Goal: Check status: Verify the current state of an ongoing process or item

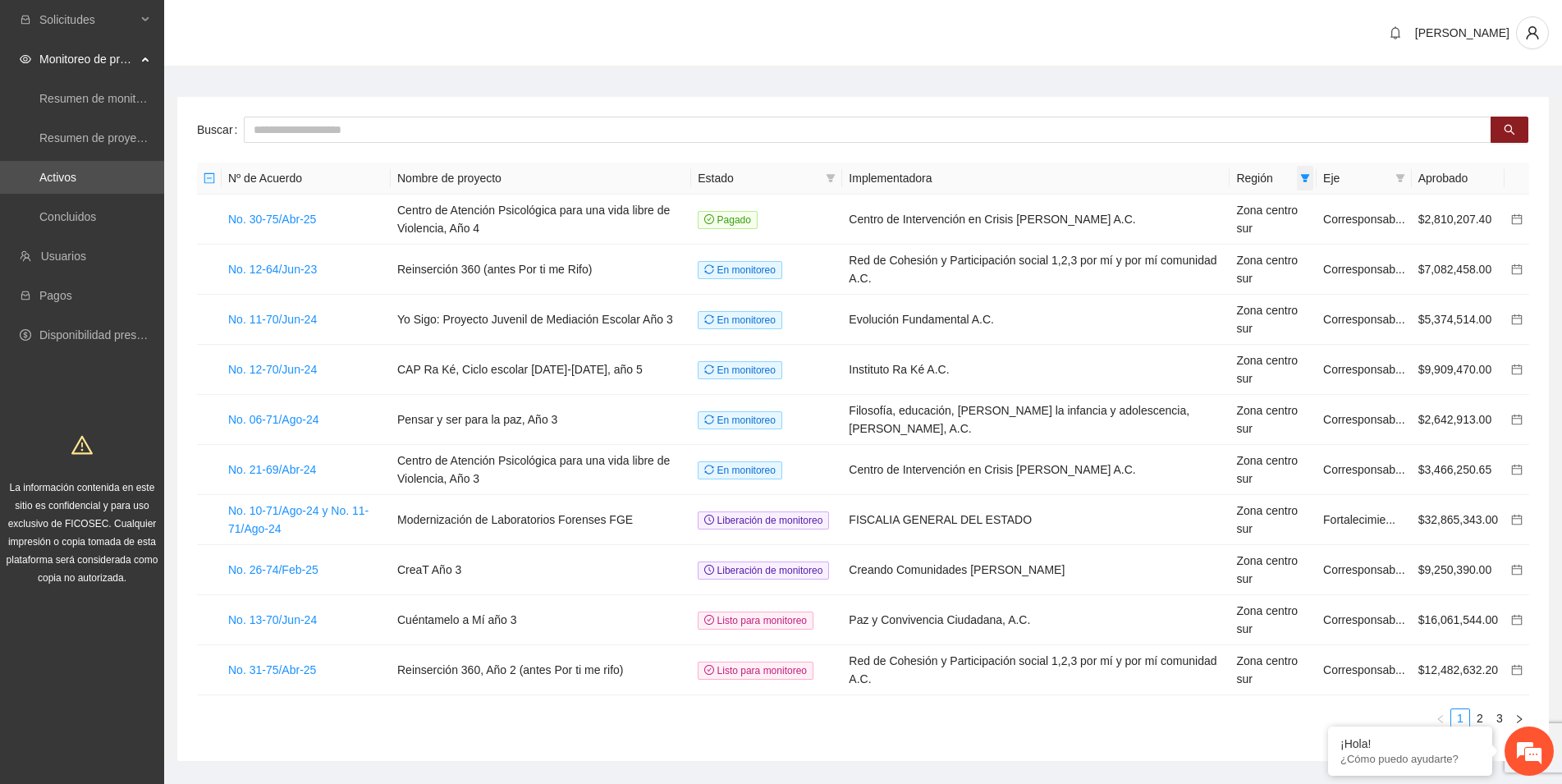
click at [1310, 182] on icon "filter" at bounding box center [1306, 178] width 10 height 10
click at [1333, 343] on span "OK" at bounding box center [1341, 348] width 17 height 18
click at [291, 126] on input "text" at bounding box center [867, 129] width 1248 height 26
click at [1514, 133] on icon "search" at bounding box center [1510, 130] width 12 height 12
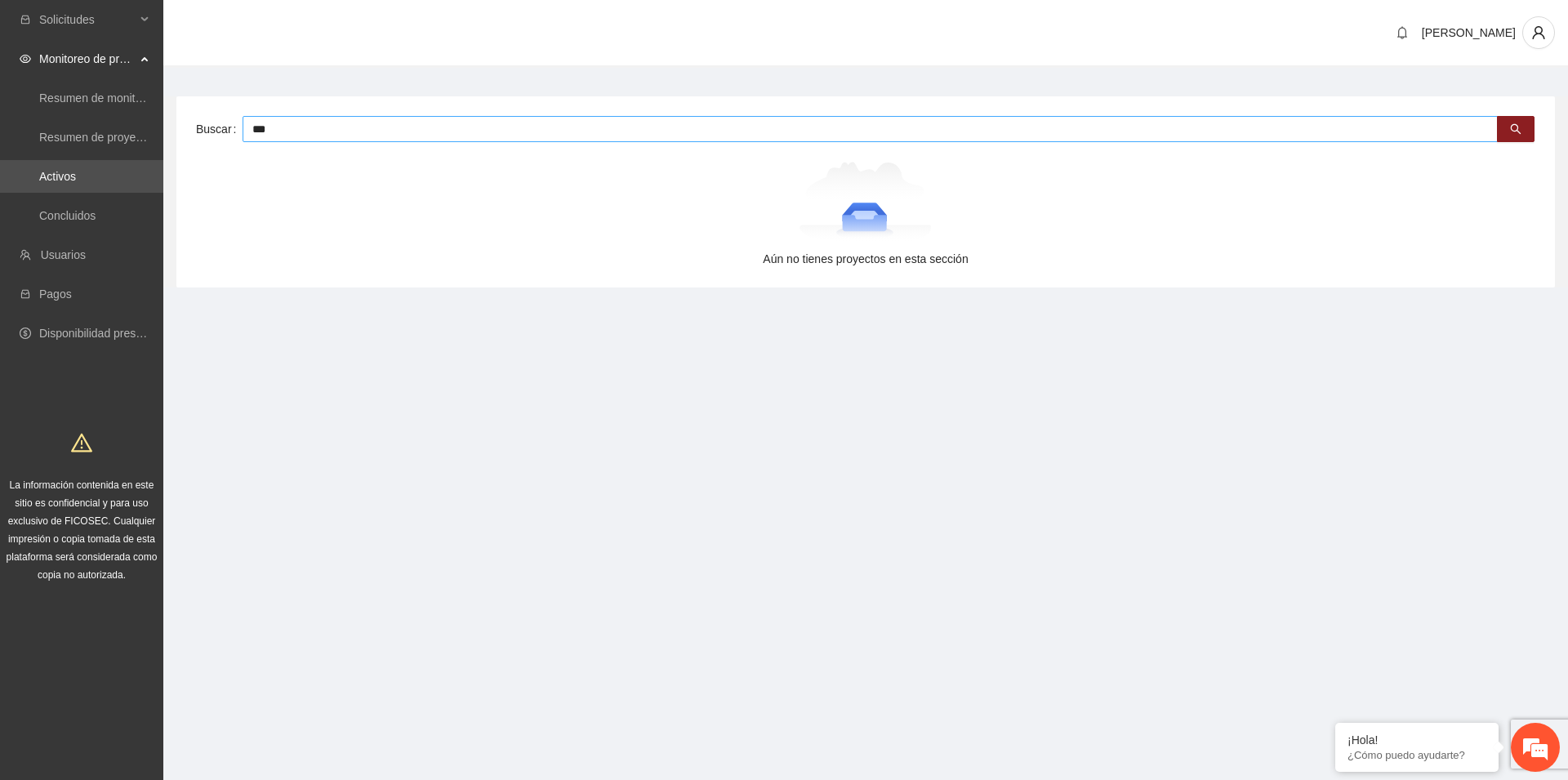
click at [302, 129] on input "***" at bounding box center [869, 128] width 1255 height 26
type input "*****"
click at [1520, 122] on button "button" at bounding box center [1516, 128] width 37 height 26
click at [51, 180] on link "Activos" at bounding box center [57, 176] width 37 height 13
click at [83, 55] on span "Monitoreo de proyectos" at bounding box center [87, 58] width 97 height 32
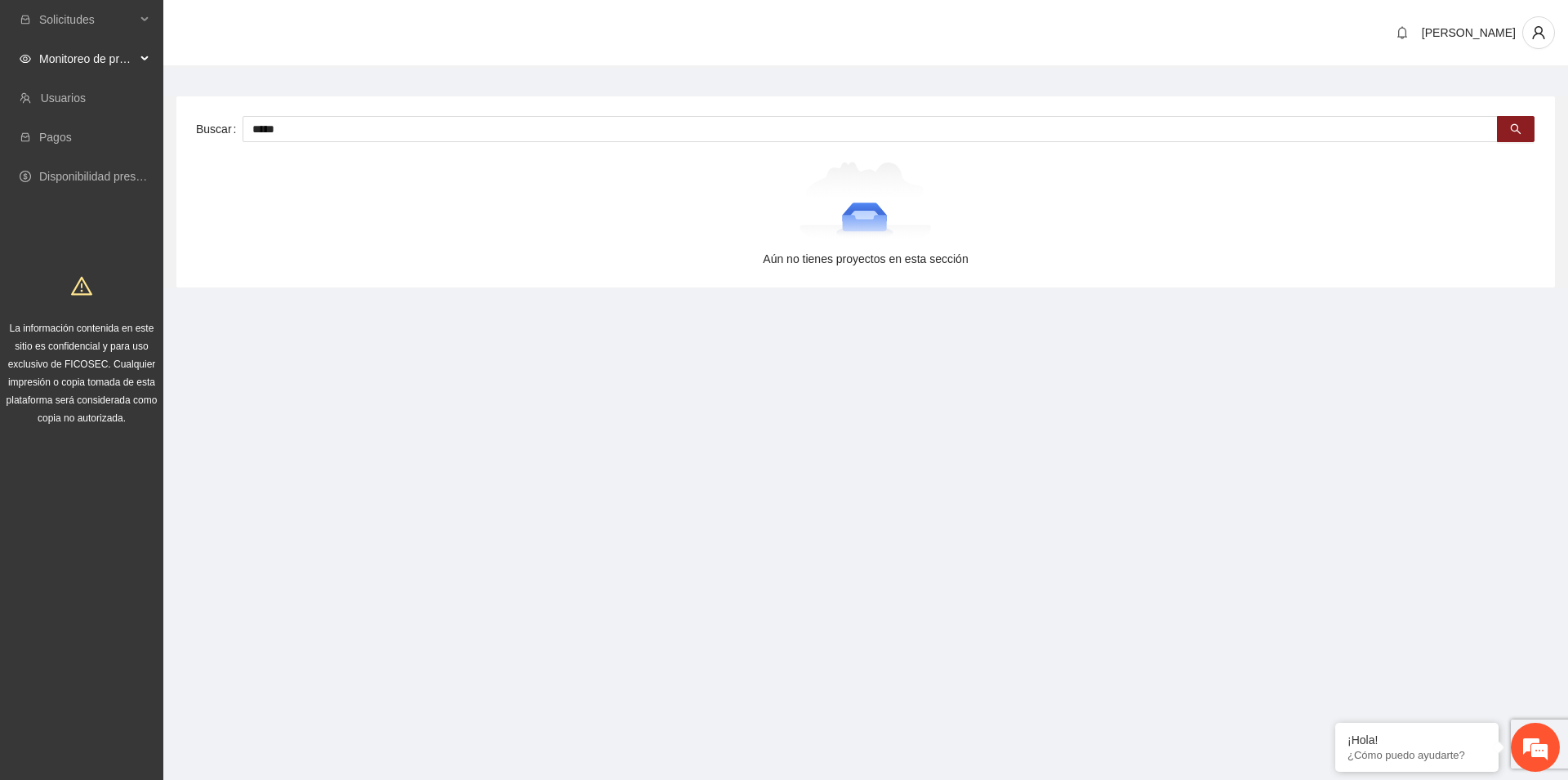
click at [89, 59] on span "Monitoreo de proyectos" at bounding box center [87, 58] width 97 height 32
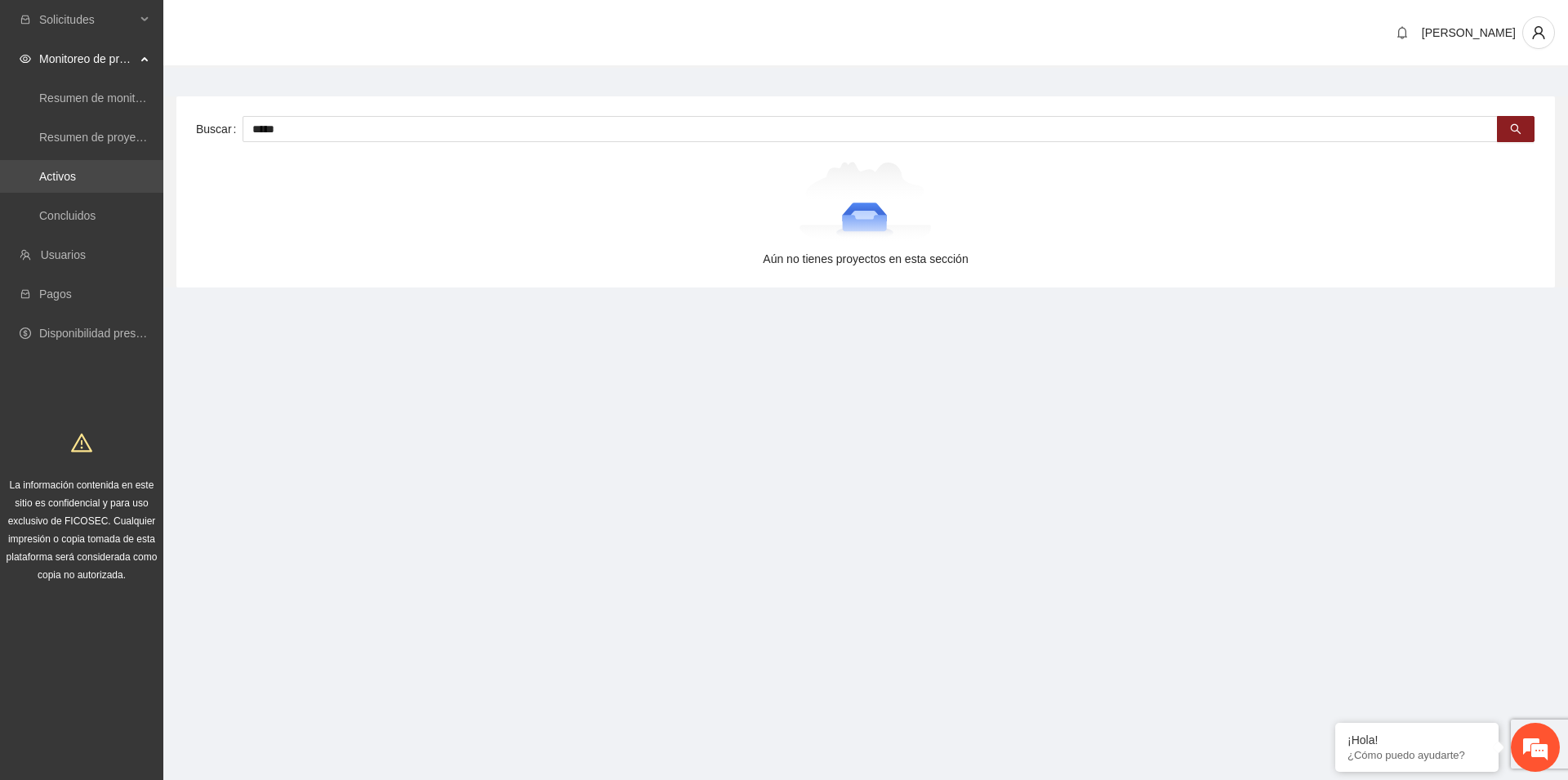
click at [62, 170] on link "Activos" at bounding box center [57, 176] width 37 height 13
click at [72, 98] on link "Resumen de monitoreo" at bounding box center [98, 98] width 119 height 13
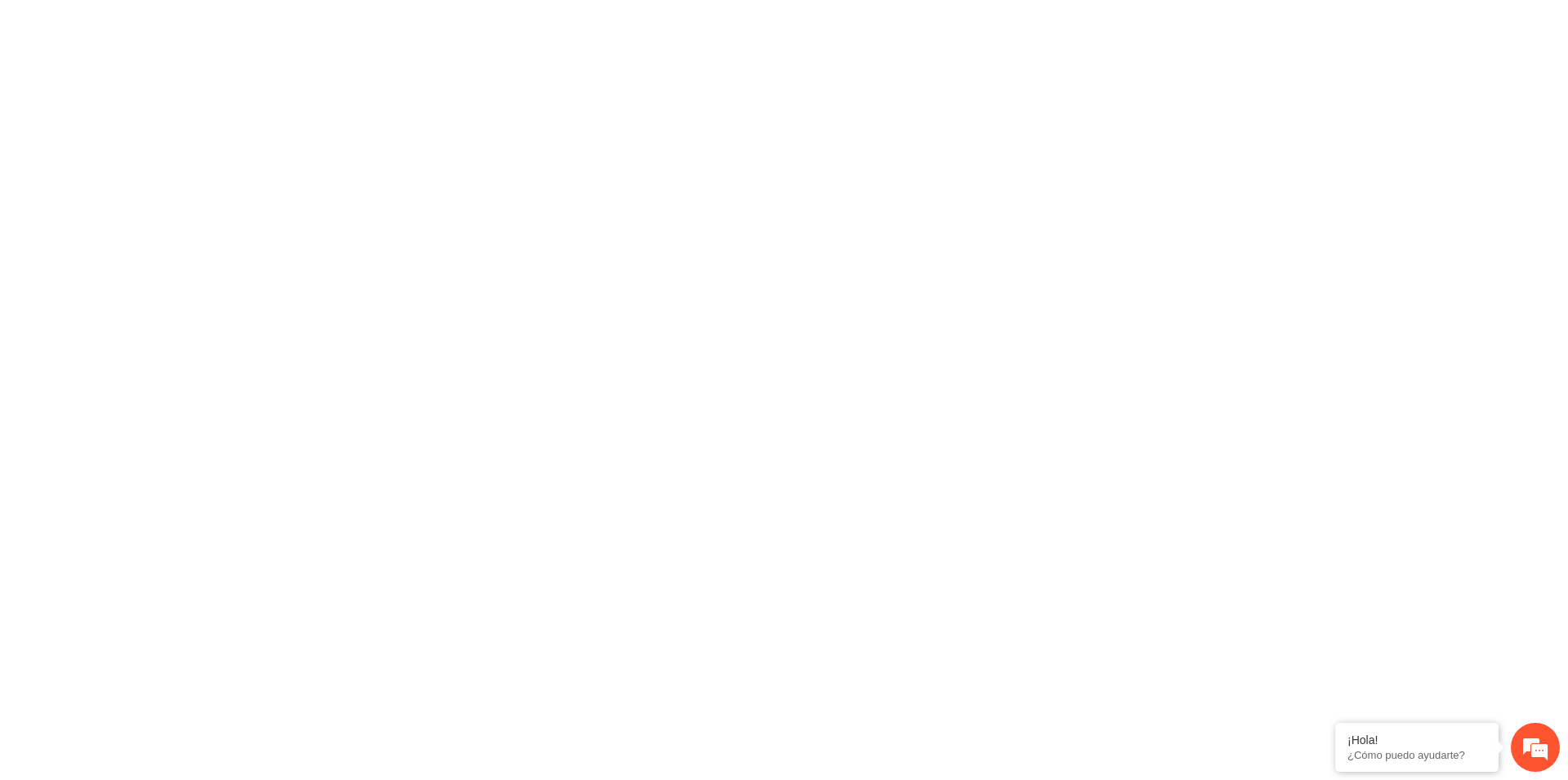
click at [762, 139] on div at bounding box center [784, 390] width 1568 height 780
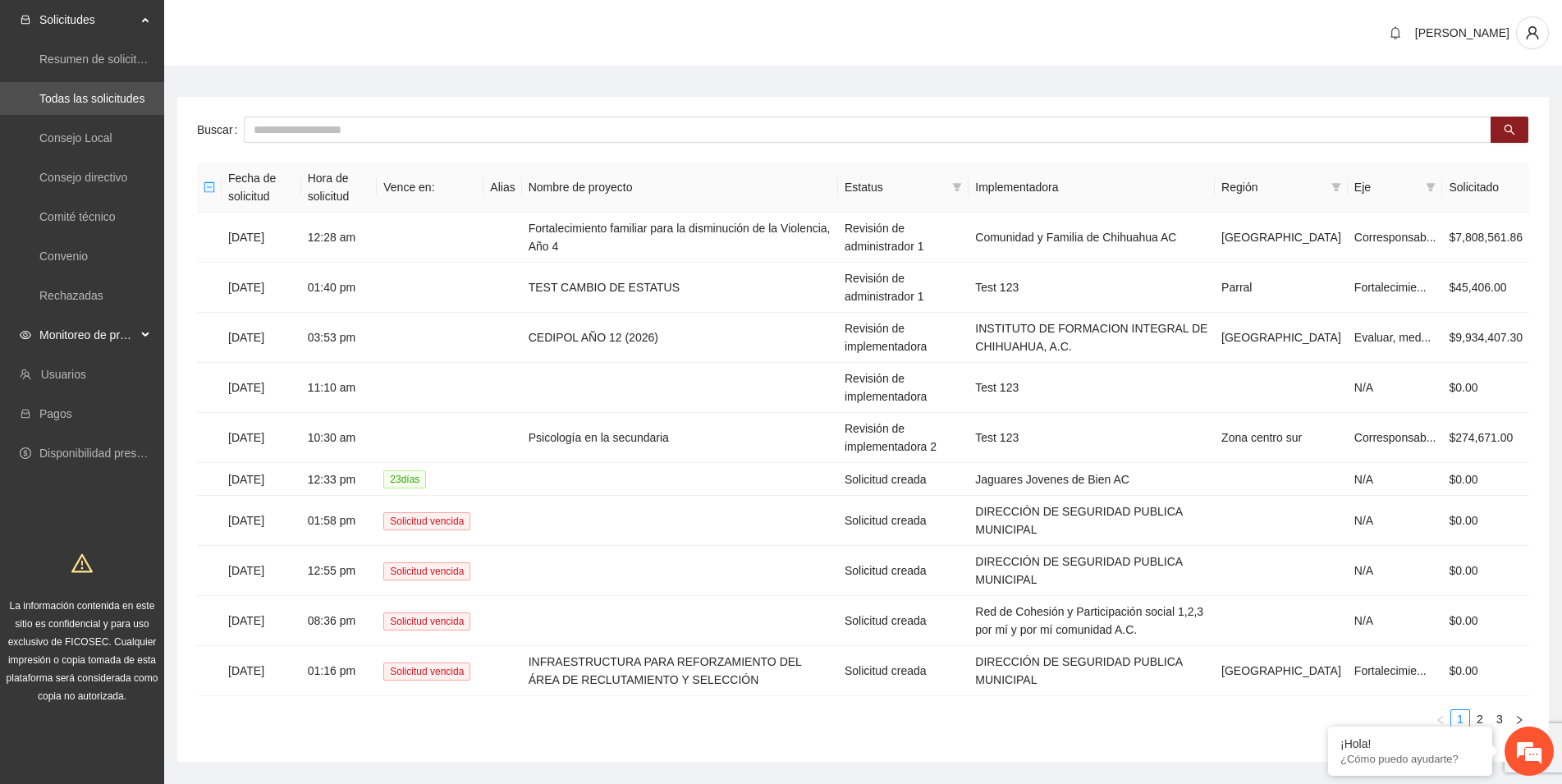
click at [77, 333] on span "Monitoreo de proyectos" at bounding box center [88, 335] width 97 height 33
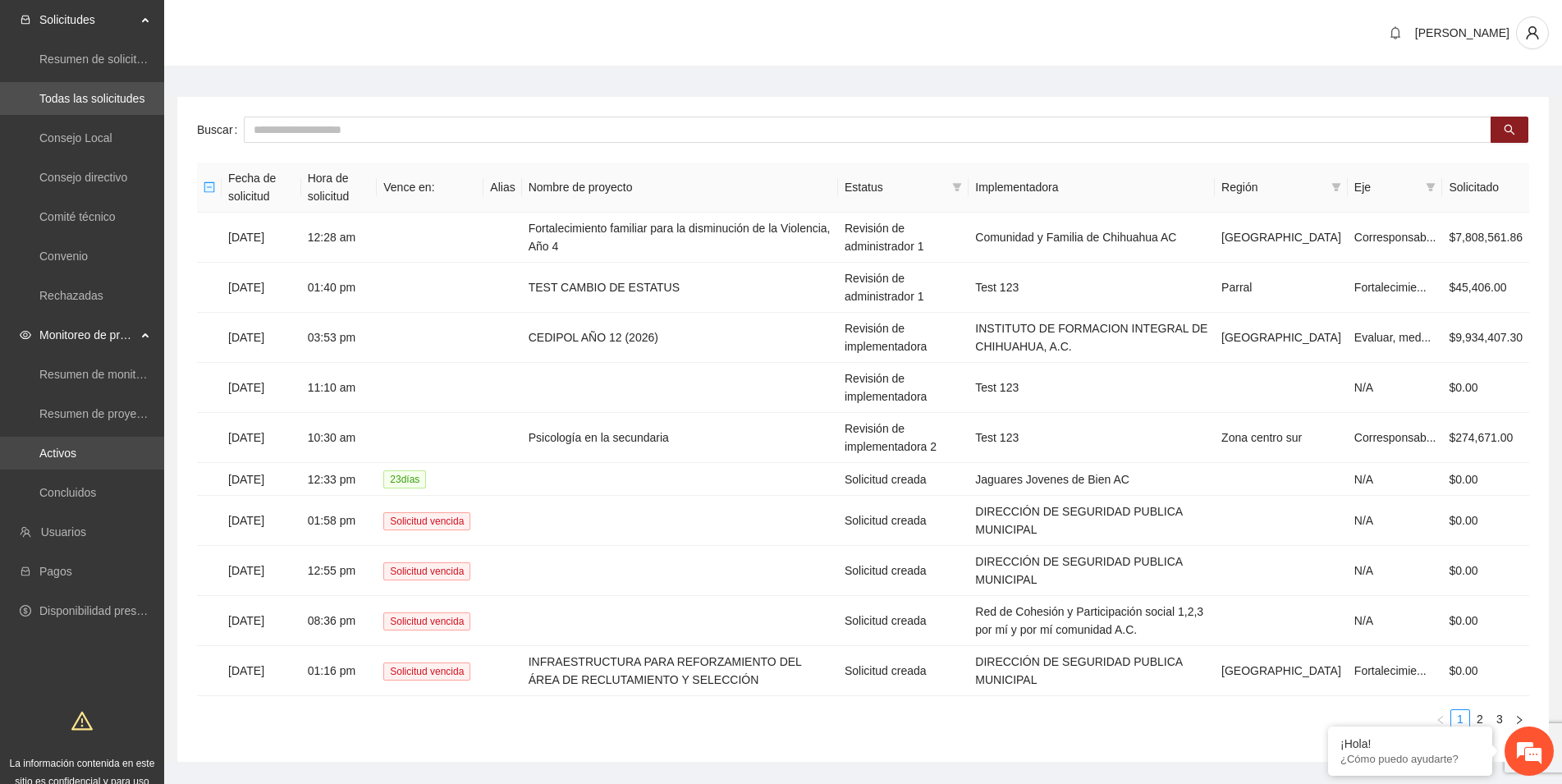
click at [70, 453] on link "Activos" at bounding box center [58, 453] width 37 height 13
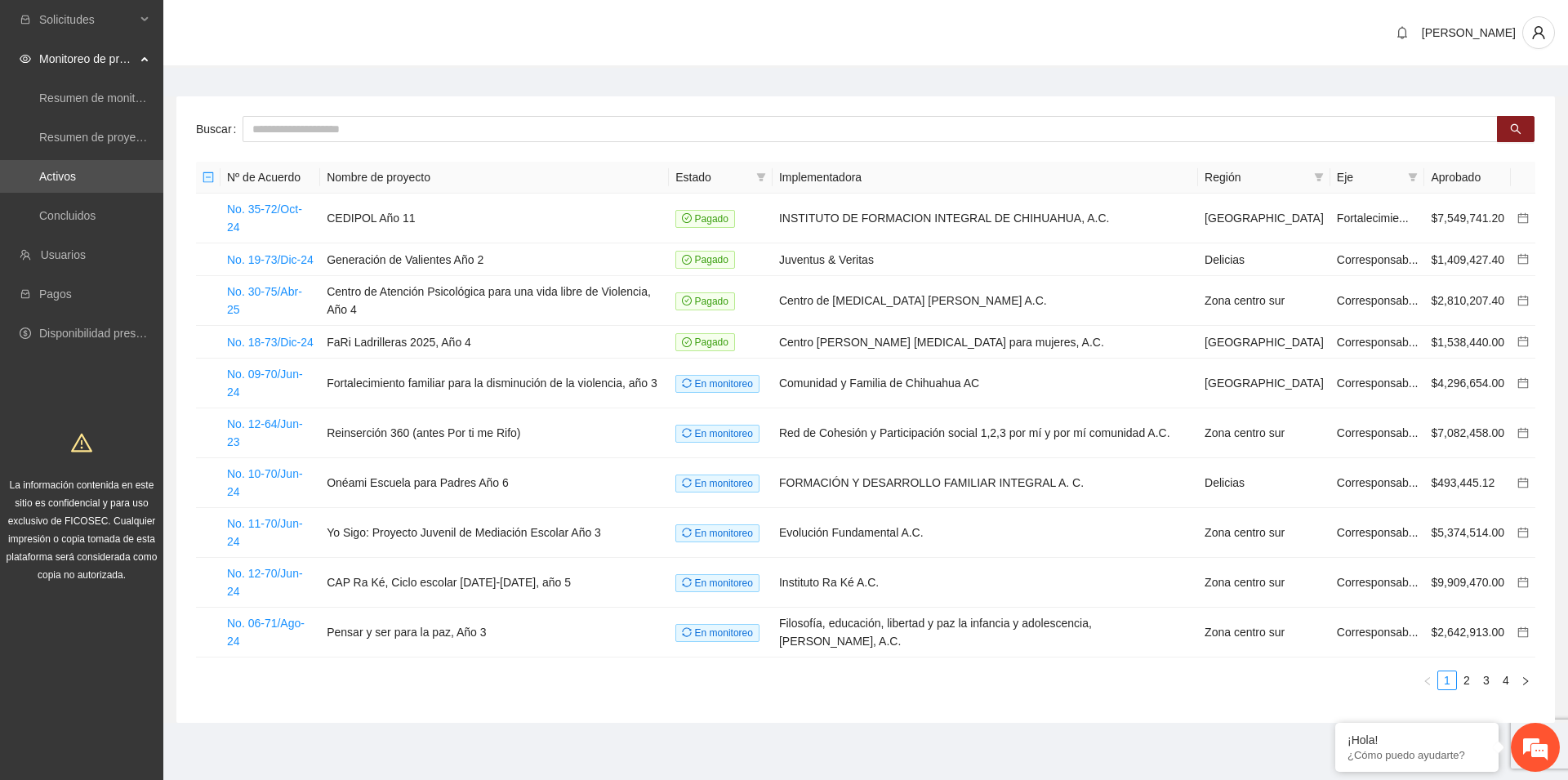
click at [1310, 180] on div "Región" at bounding box center [1264, 177] width 119 height 18
click at [1319, 178] on icon "filter" at bounding box center [1319, 177] width 10 height 10
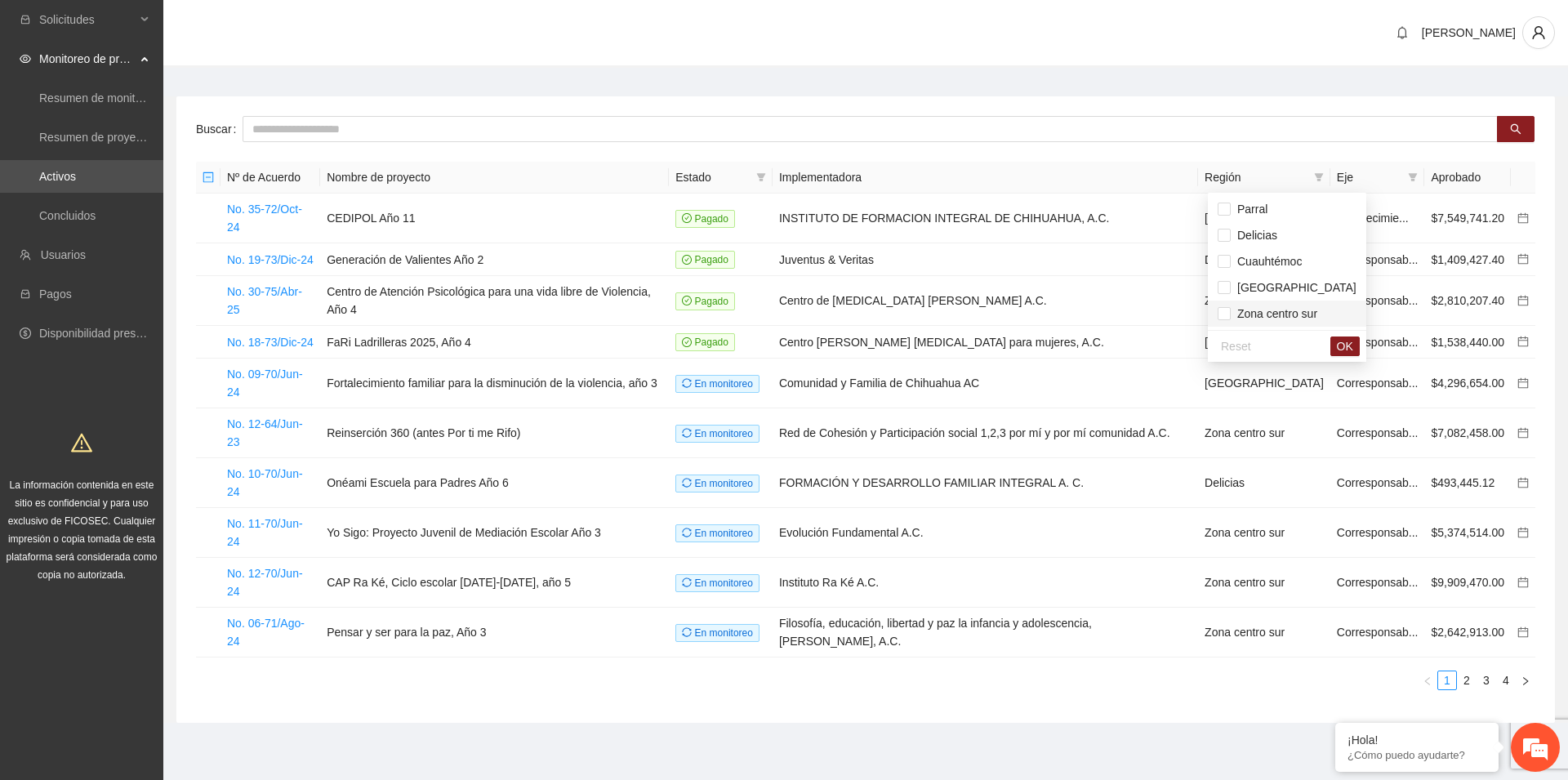
click at [1276, 315] on span "Zona centro sur" at bounding box center [1274, 314] width 87 height 13
click at [1337, 349] on span "OK" at bounding box center [1346, 346] width 17 height 18
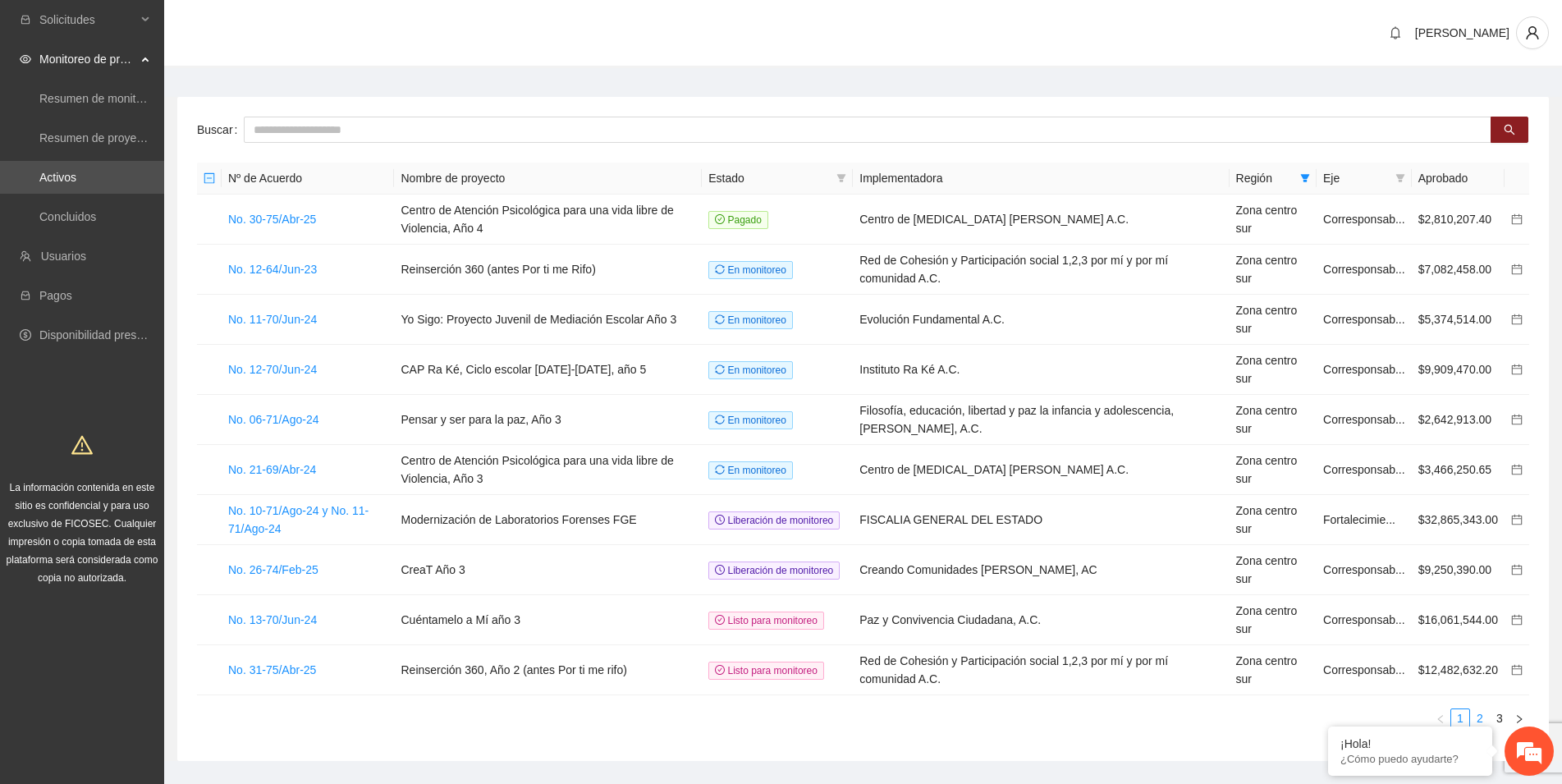
click at [1477, 720] on link "2" at bounding box center [1481, 718] width 18 height 18
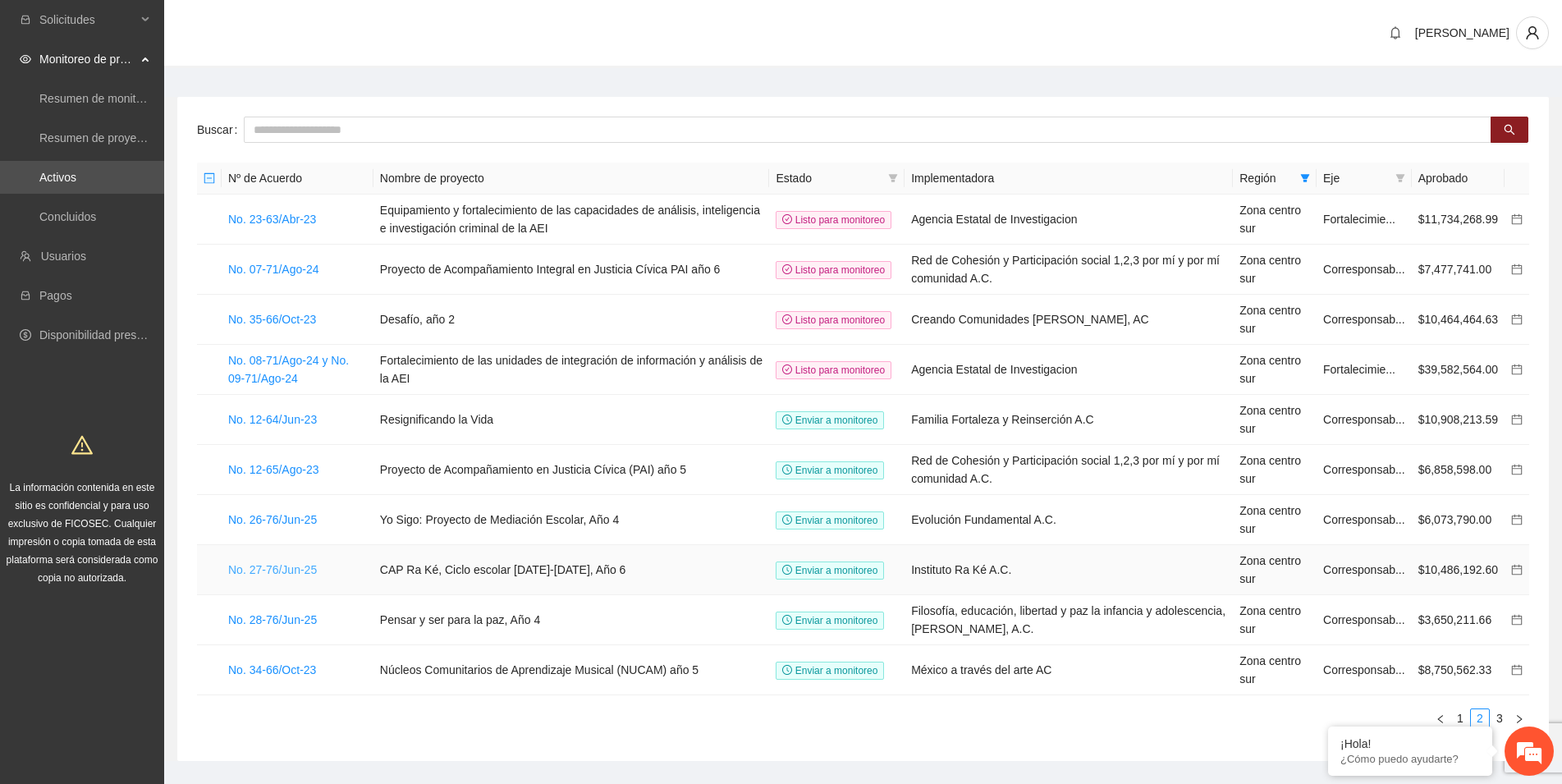
click at [295, 575] on link "No. 27-76/Jun-25" at bounding box center [273, 570] width 89 height 13
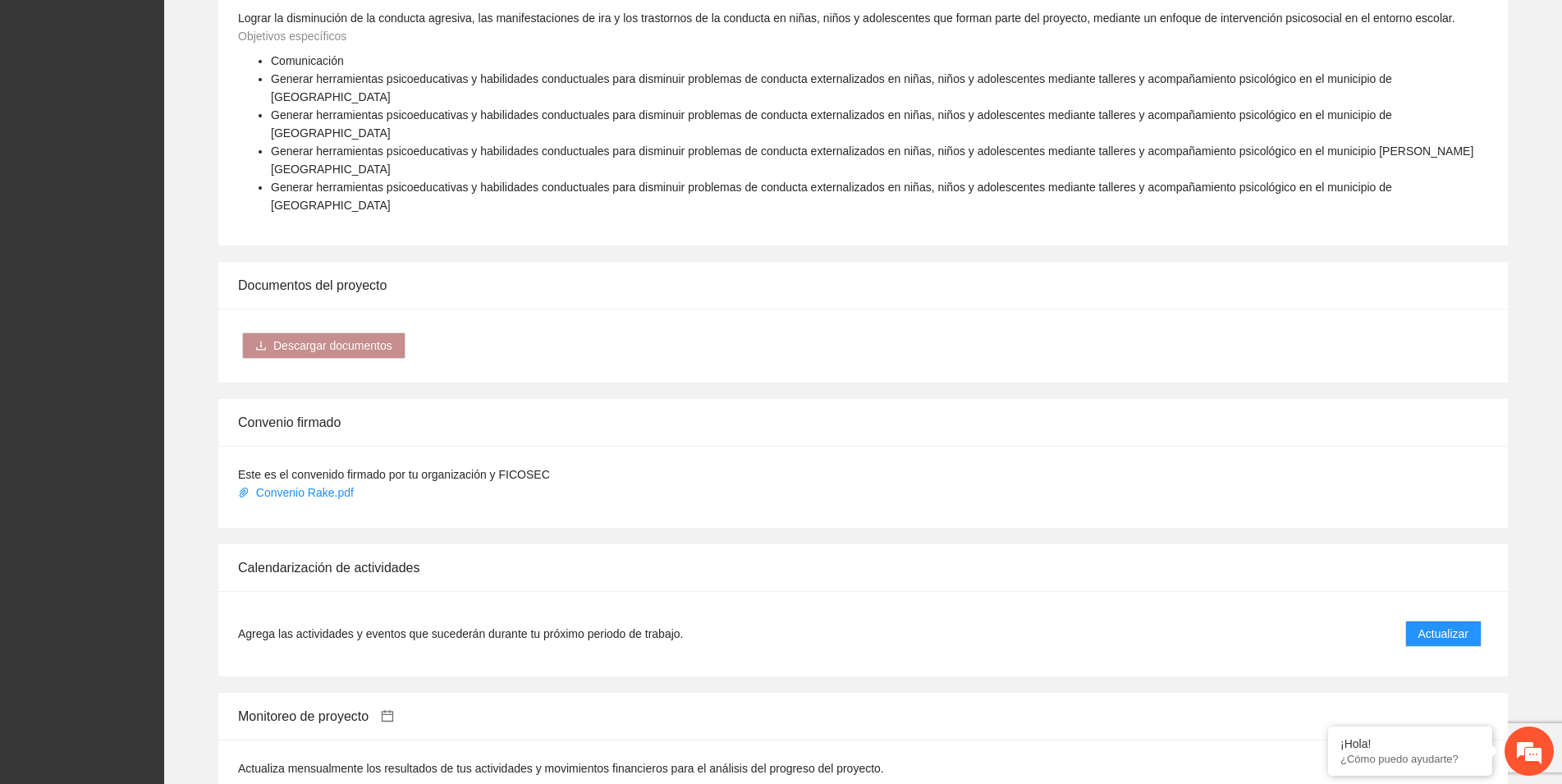
scroll to position [1172, 0]
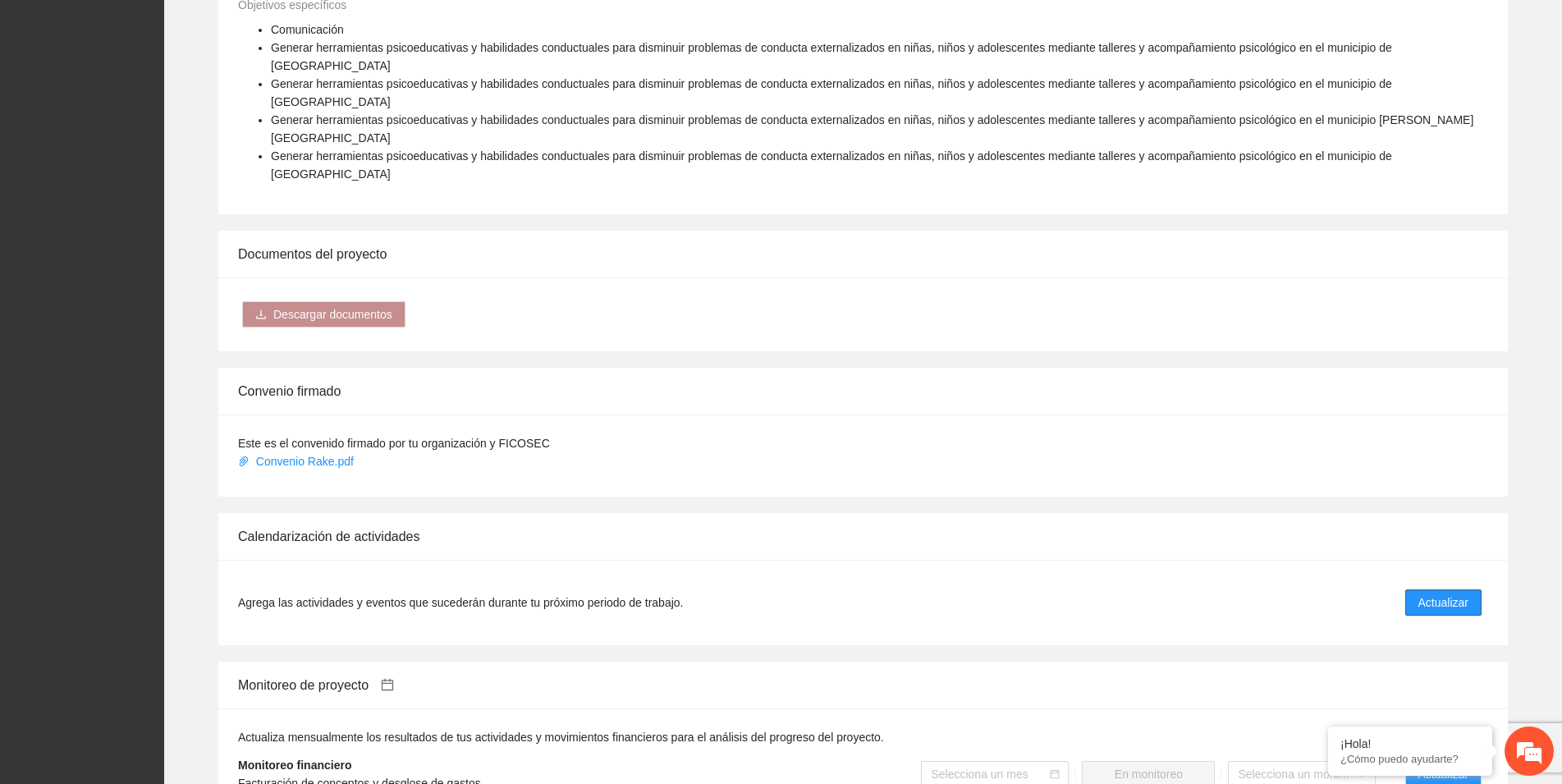
click at [1439, 593] on span "Actualizar" at bounding box center [1444, 602] width 50 height 18
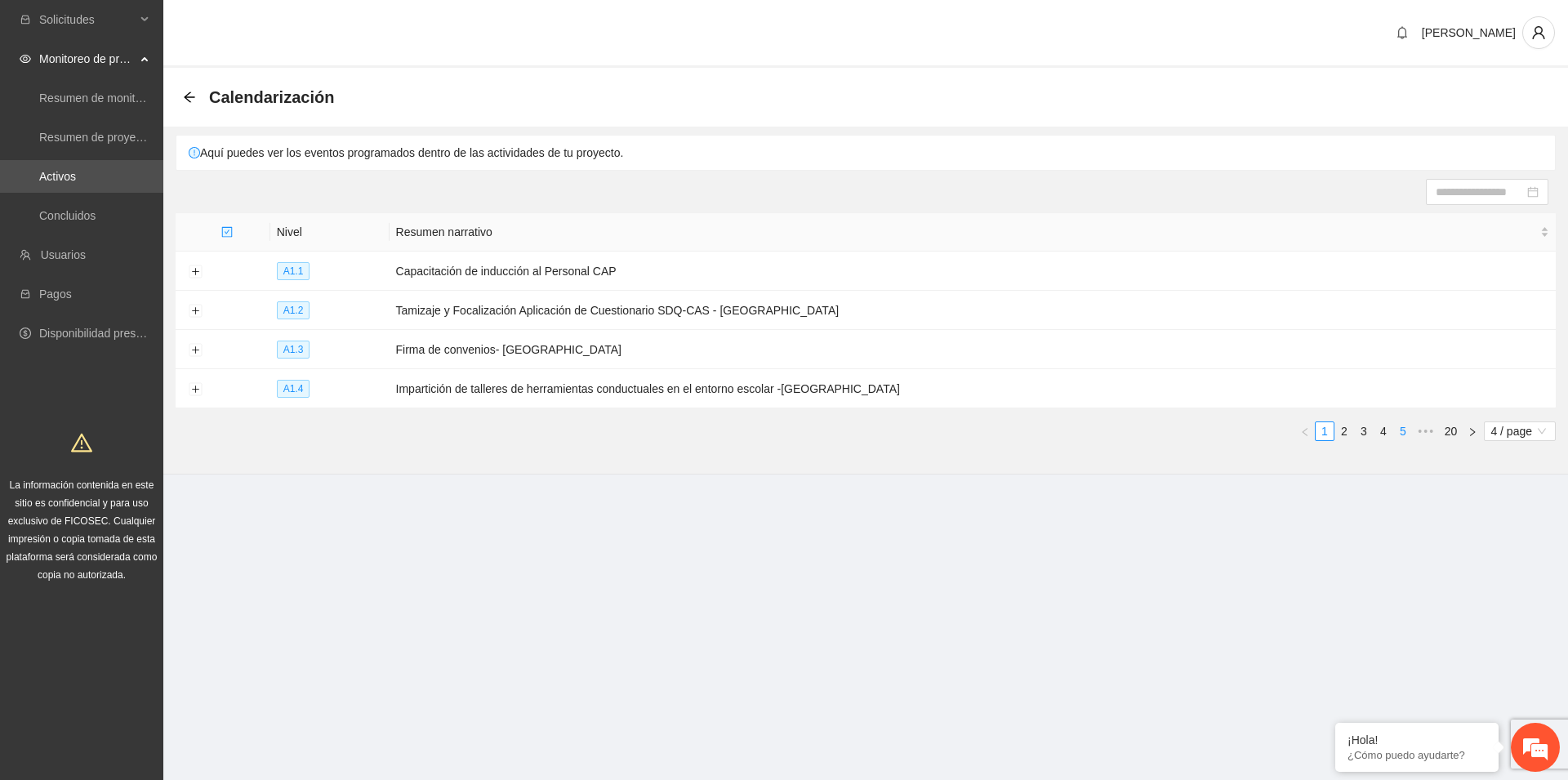
click at [1402, 431] on link "5" at bounding box center [1403, 431] width 18 height 18
click at [1347, 428] on link "4" at bounding box center [1345, 431] width 18 height 18
click at [194, 310] on button "Expand row" at bounding box center [196, 311] width 13 height 13
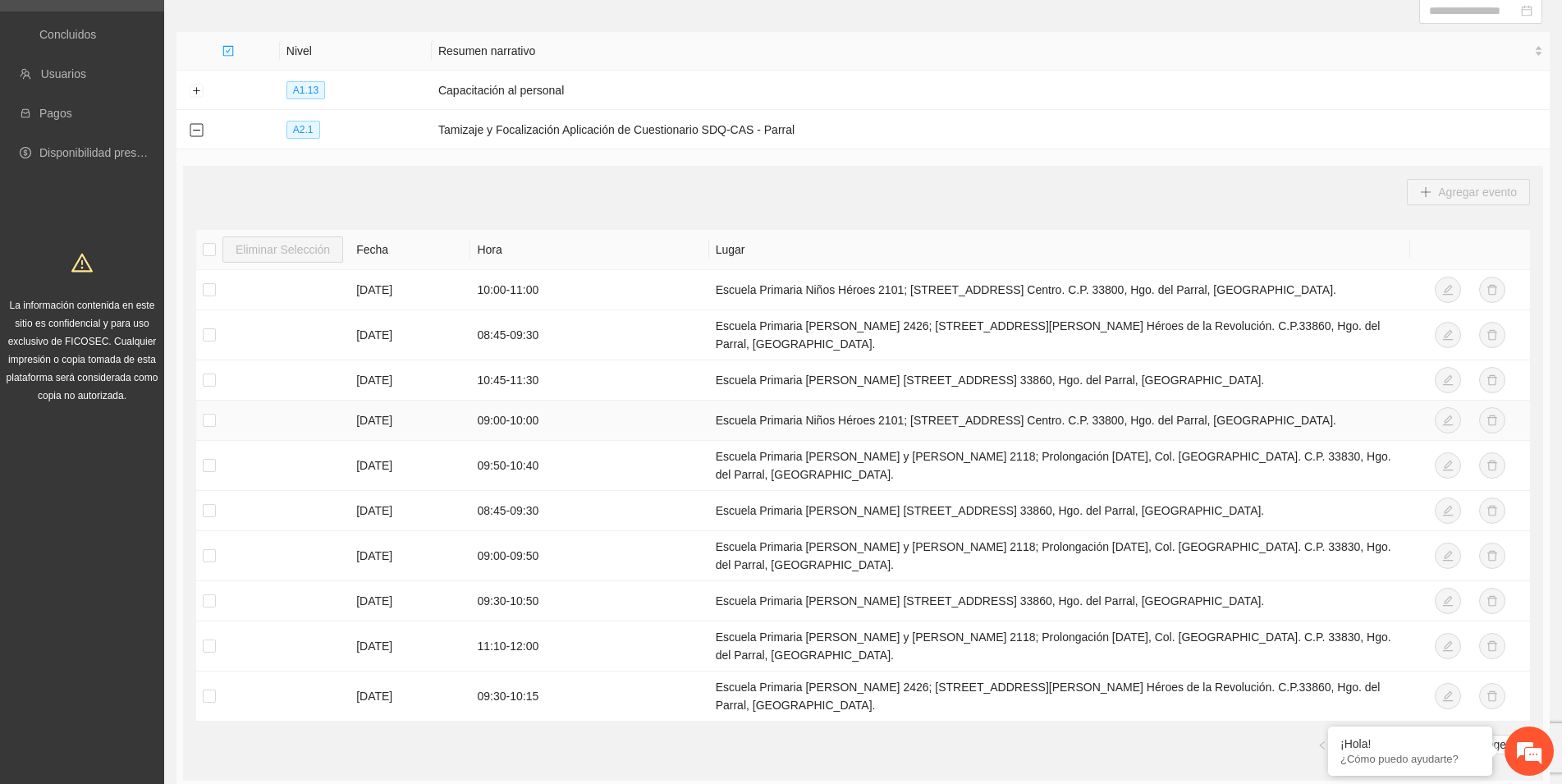
scroll to position [99, 0]
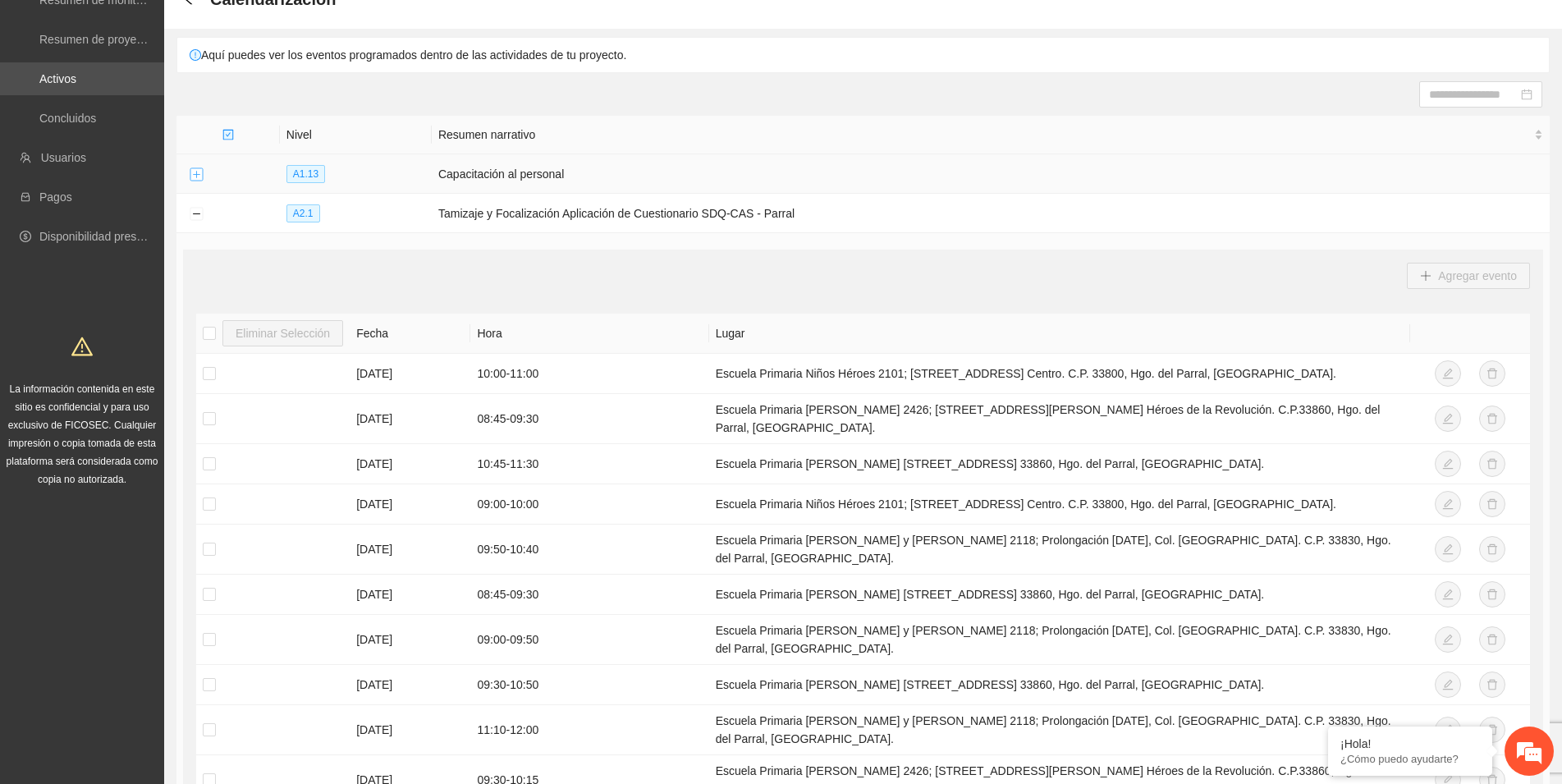
click at [197, 174] on button "Expand row" at bounding box center [197, 175] width 13 height 13
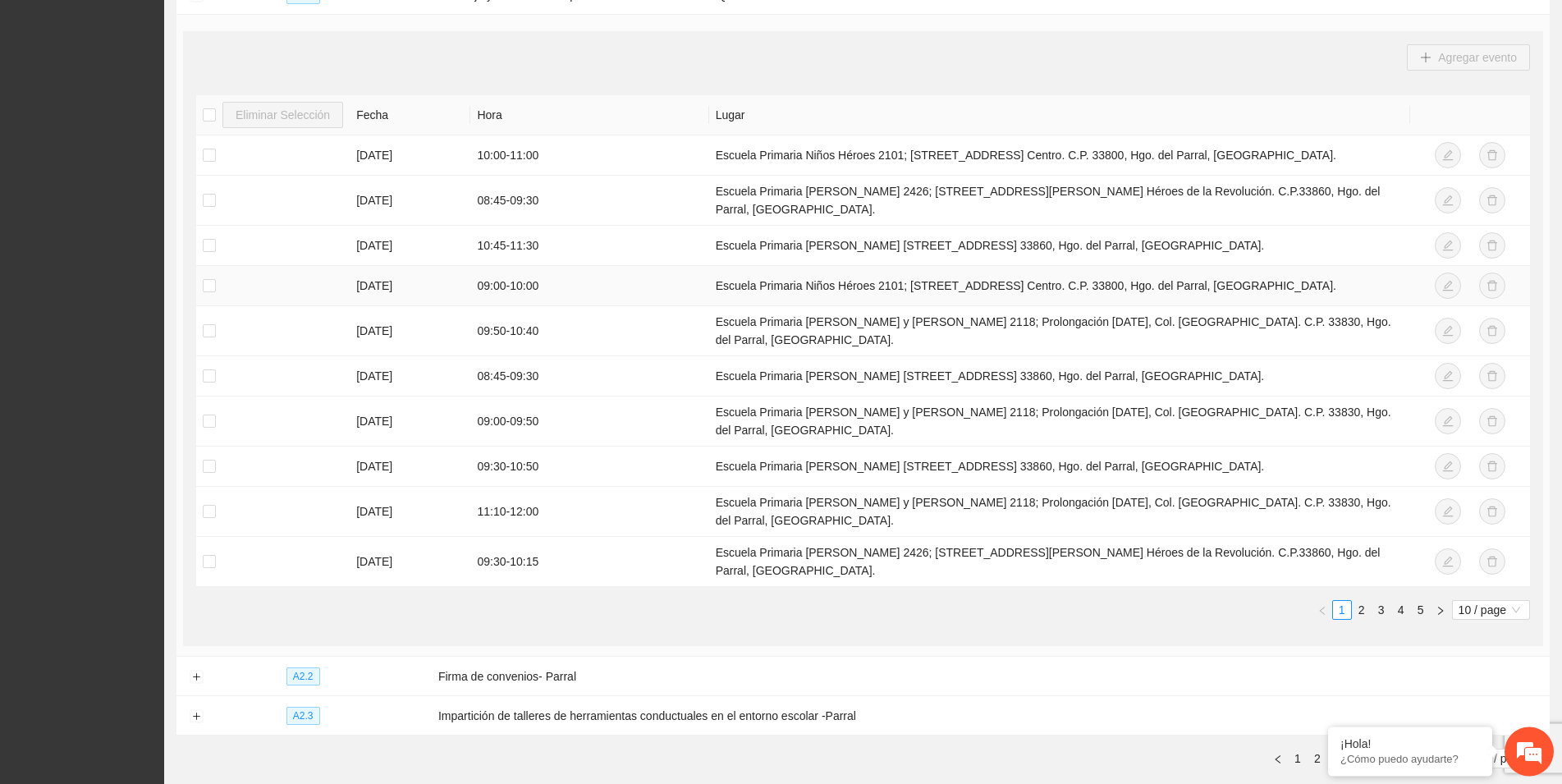
scroll to position [586, 0]
